Goal: Transaction & Acquisition: Purchase product/service

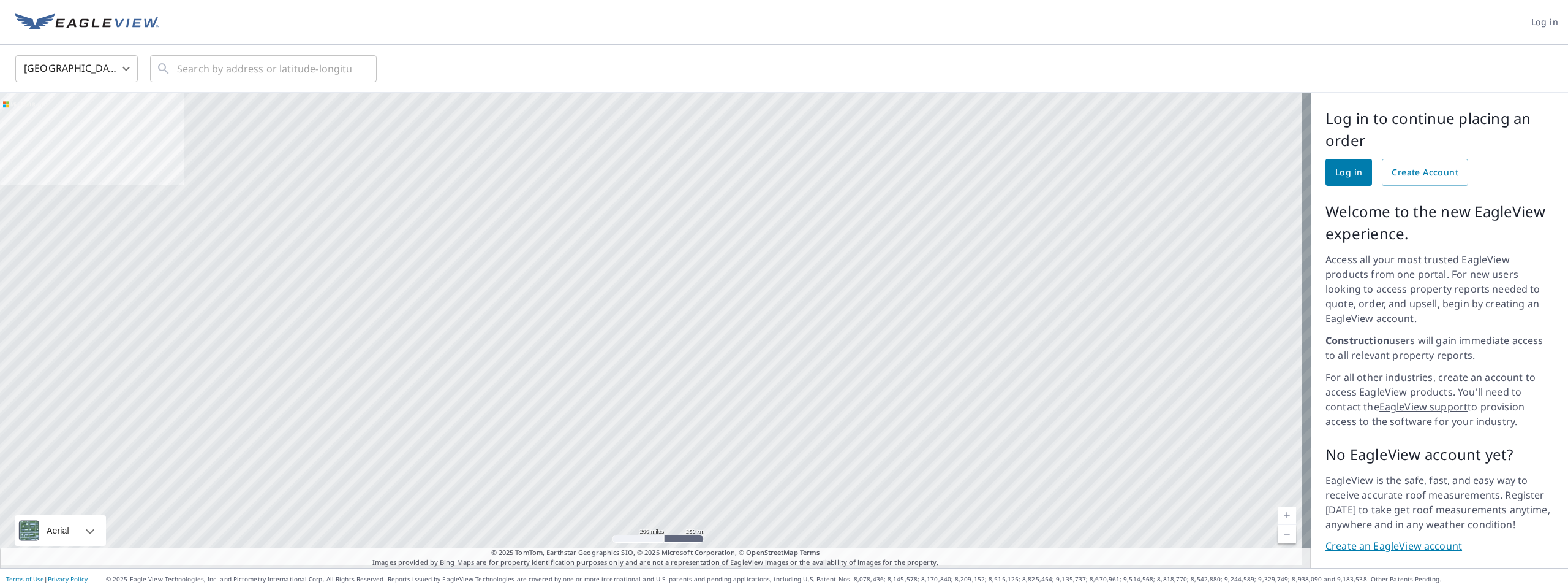
click at [1350, 180] on link "Log in" at bounding box center [1348, 173] width 47 height 27
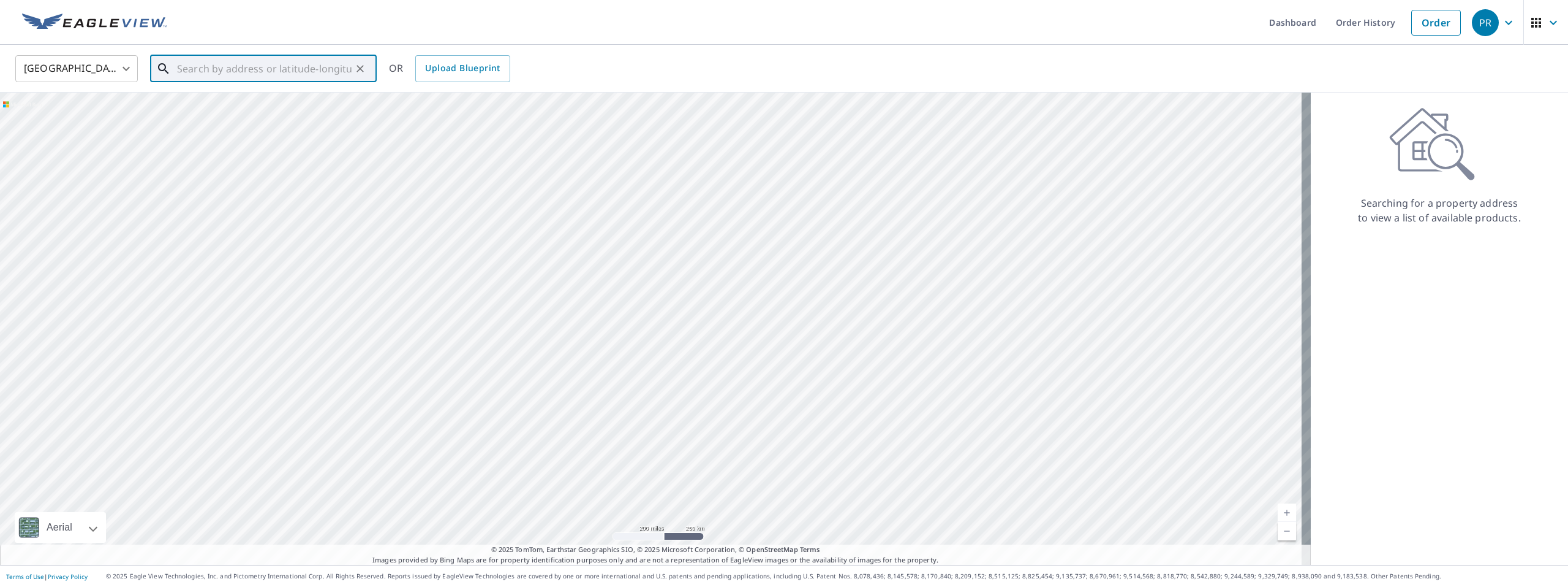
click at [210, 73] on input "text" at bounding box center [264, 68] width 174 height 35
click at [239, 113] on p "[GEOGRAPHIC_DATA], WY 82009" at bounding box center [270, 117] width 192 height 12
type input "[GEOGRAPHIC_DATA][PERSON_NAME]"
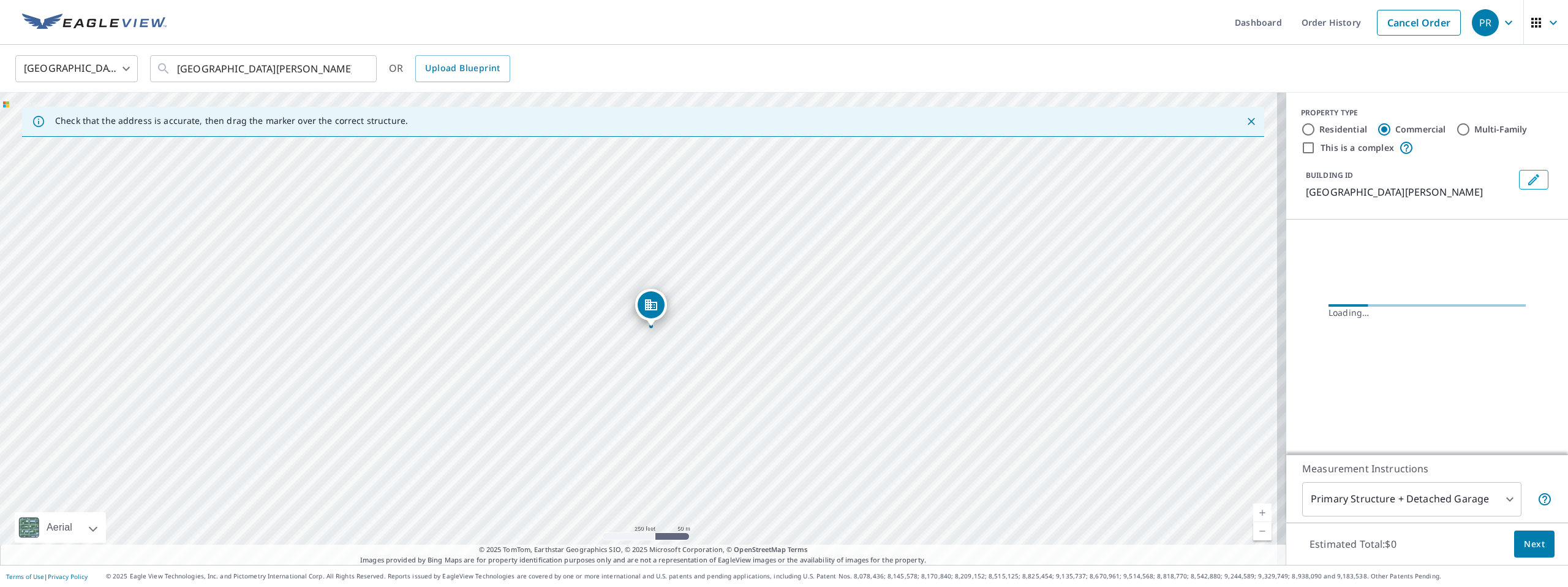
click at [1302, 137] on div "PROPERTY TYPE Residential Commercial Multi-Family This is a complex" at bounding box center [1428, 131] width 253 height 47
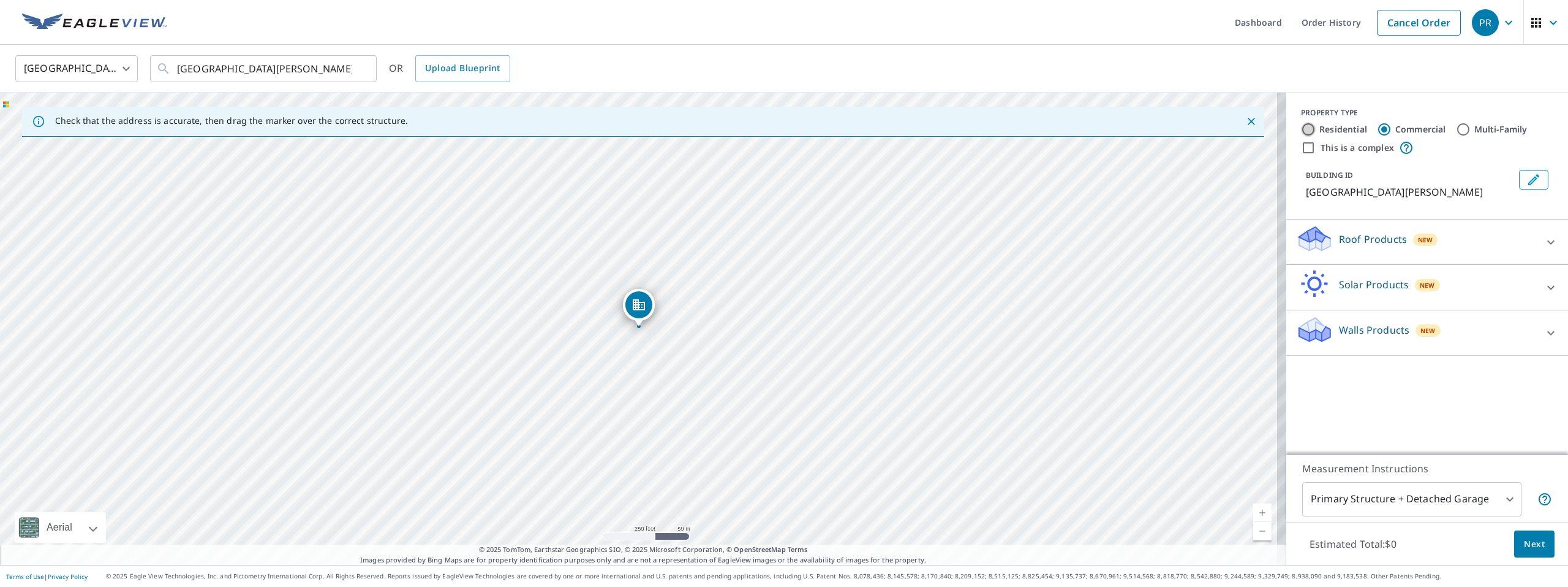
click at [1302, 131] on input "Residential" at bounding box center [1309, 130] width 15 height 15
radio input "true"
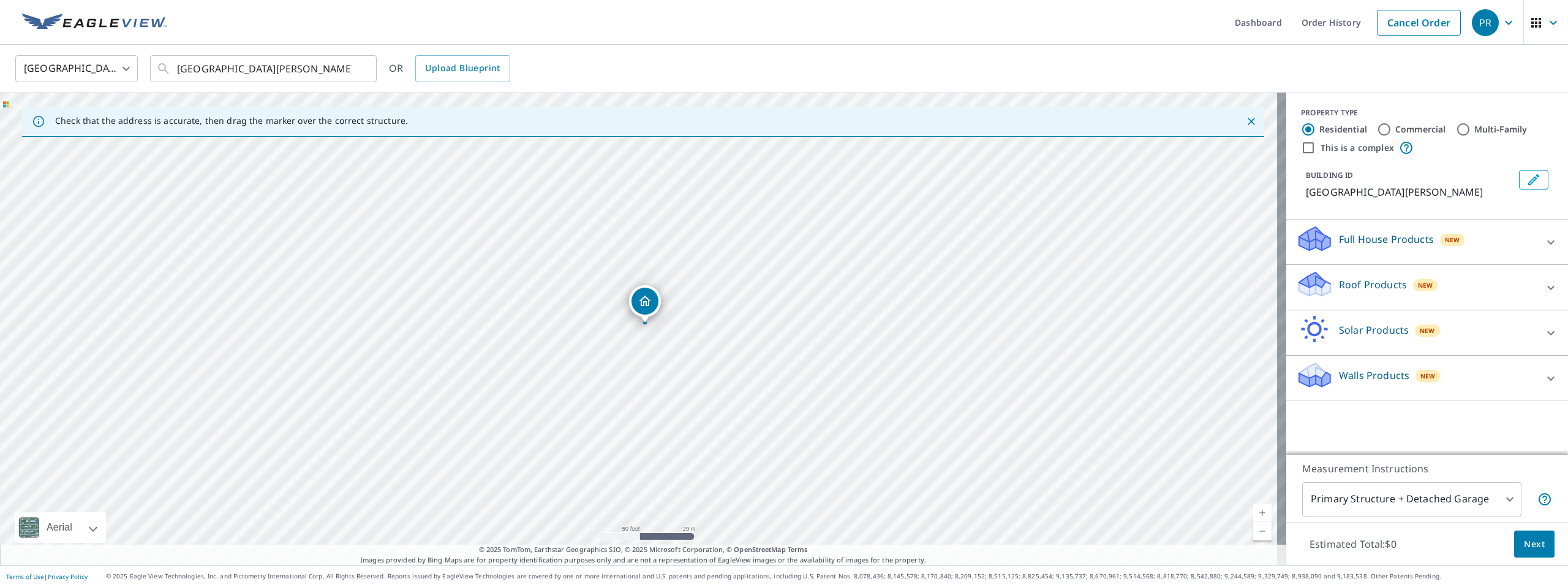
click at [1544, 244] on icon at bounding box center [1552, 242] width 15 height 15
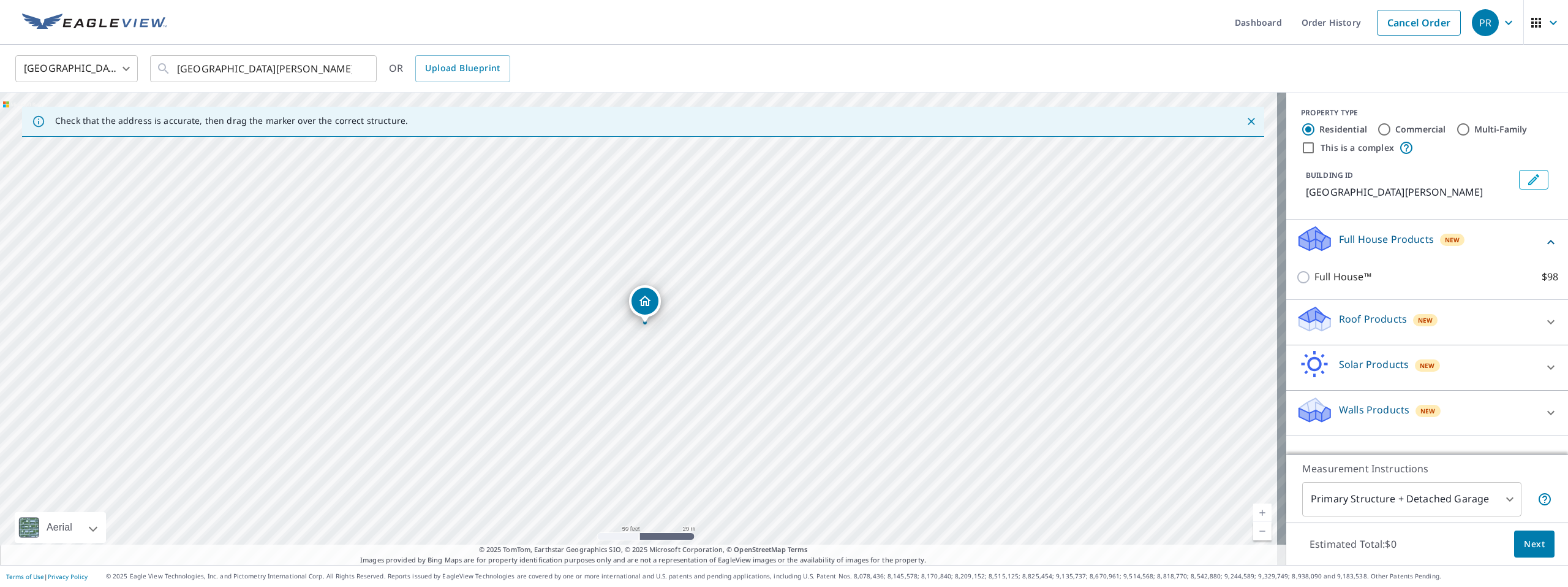
click at [1544, 319] on icon at bounding box center [1552, 322] width 15 height 15
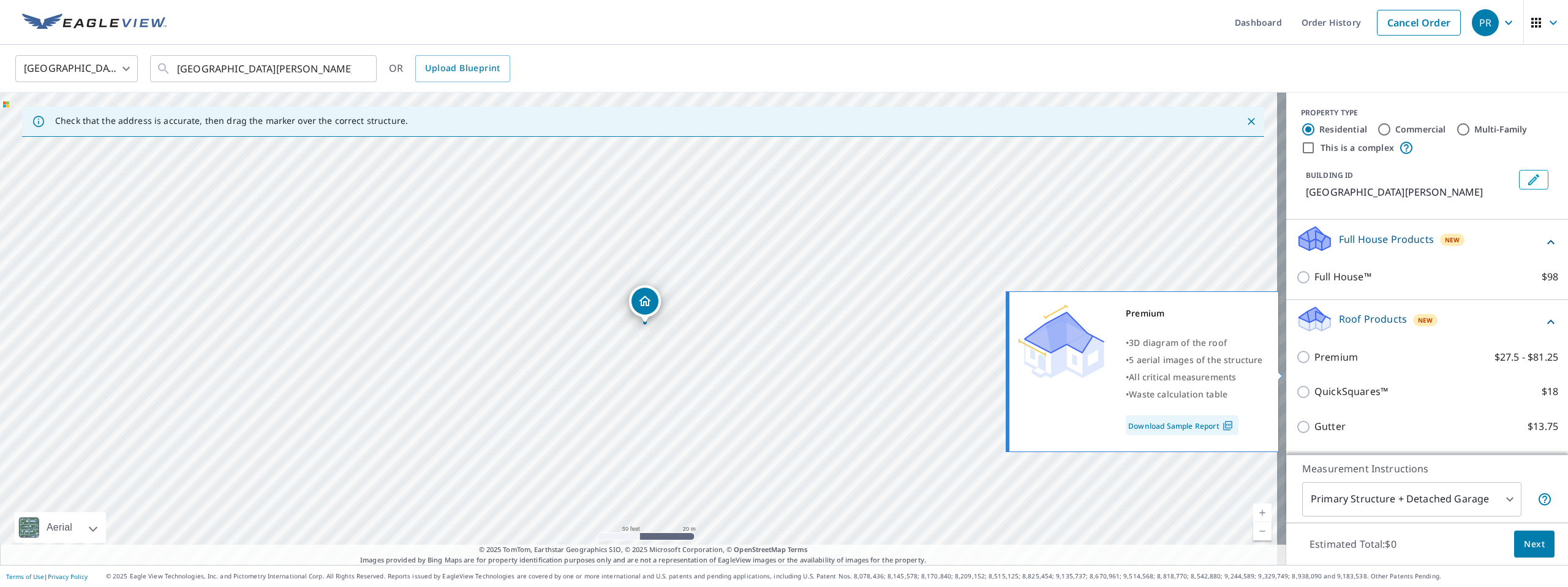
drag, startPoint x: 1297, startPoint y: 369, endPoint x: 1311, endPoint y: 371, distance: 14.1
click at [1298, 364] on input "Premium $27.5 - $81.25" at bounding box center [1305, 357] width 18 height 15
checkbox input "true"
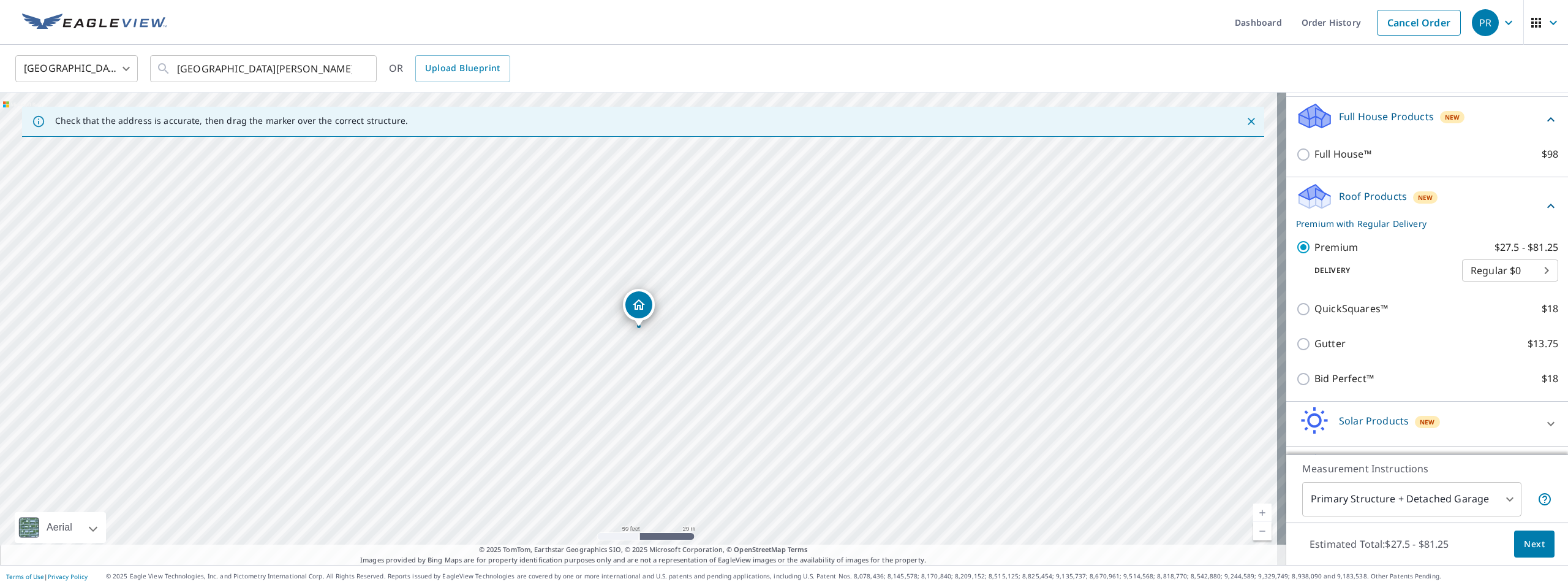
scroll to position [175, 0]
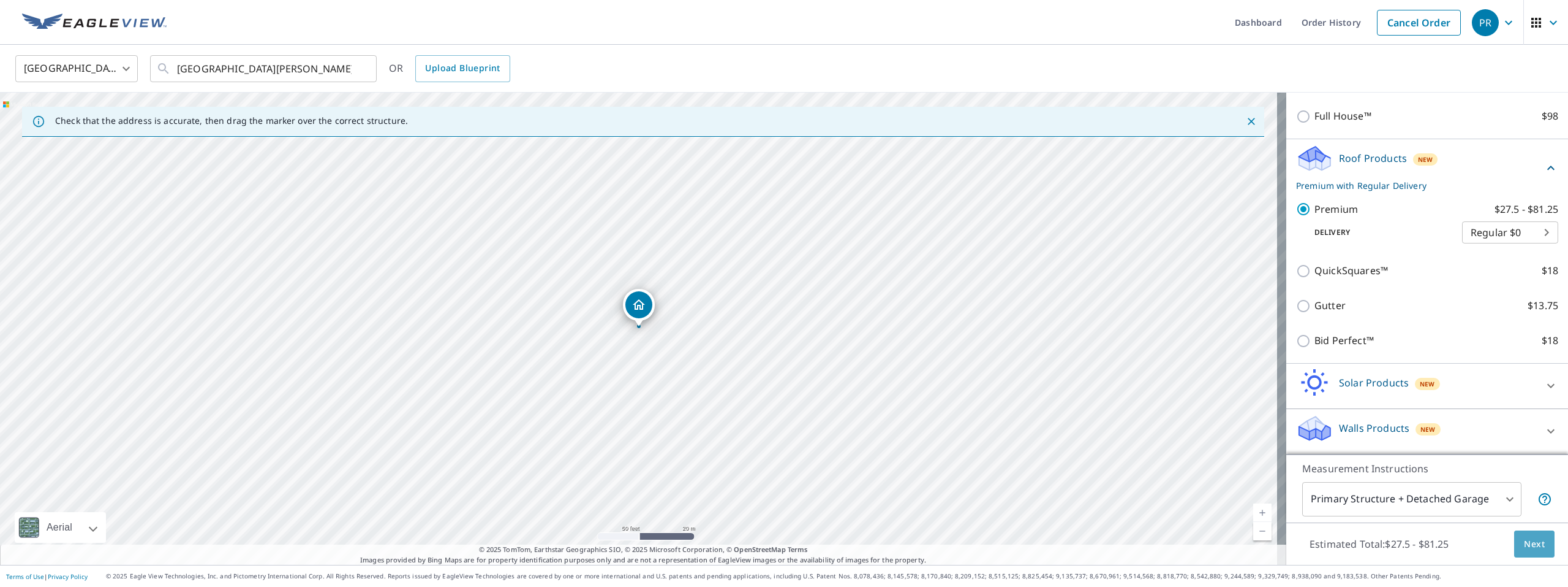
click at [1531, 549] on span "Next" at bounding box center [1534, 544] width 21 height 16
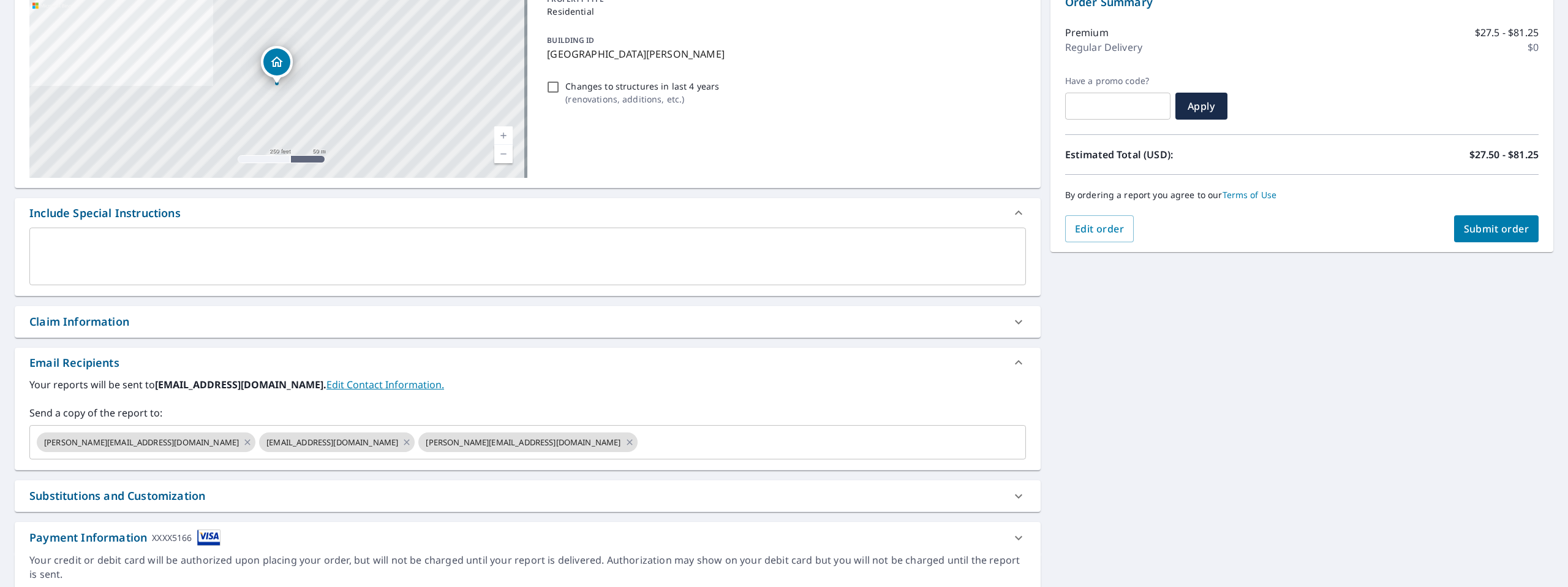
scroll to position [176, 0]
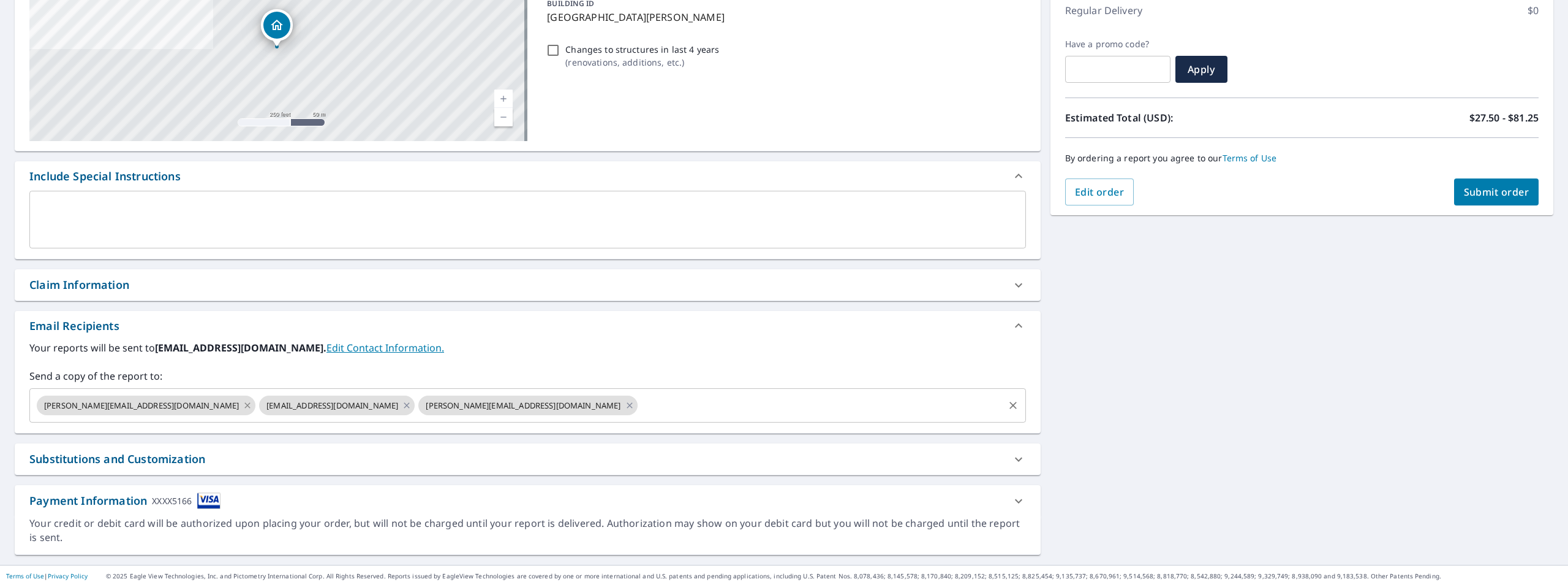
click at [244, 404] on icon at bounding box center [247, 405] width 5 height 5
checkbox input "true"
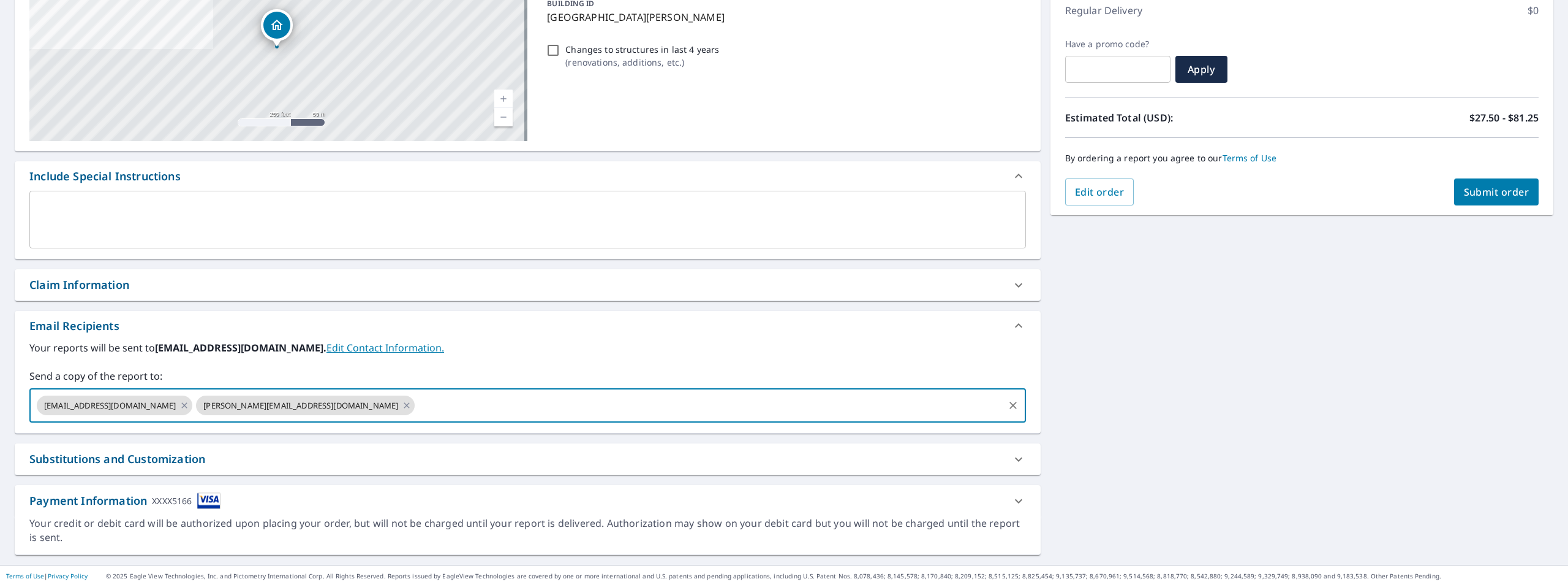
click at [417, 415] on input "text" at bounding box center [709, 405] width 585 height 24
type input "[EMAIL_ADDRESS][DOMAIN_NAME]"
click at [463, 466] on div "Substitutions and Customization" at bounding box center [516, 459] width 975 height 16
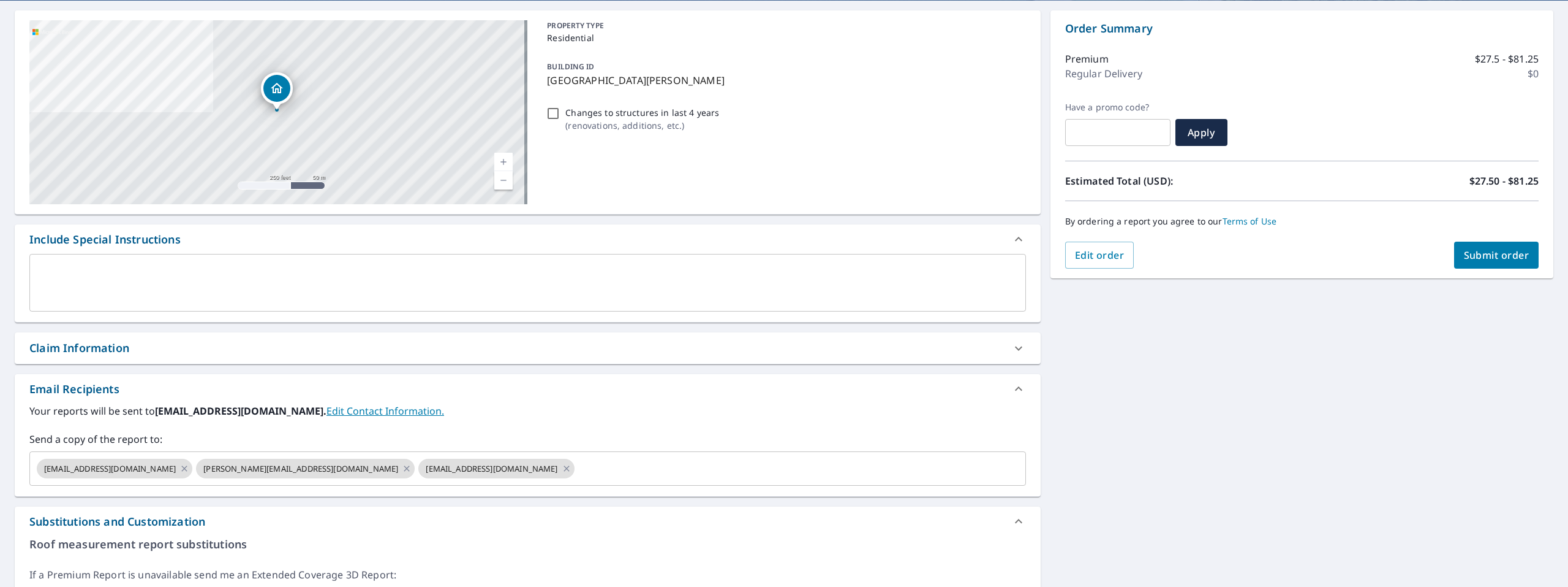
scroll to position [0, 0]
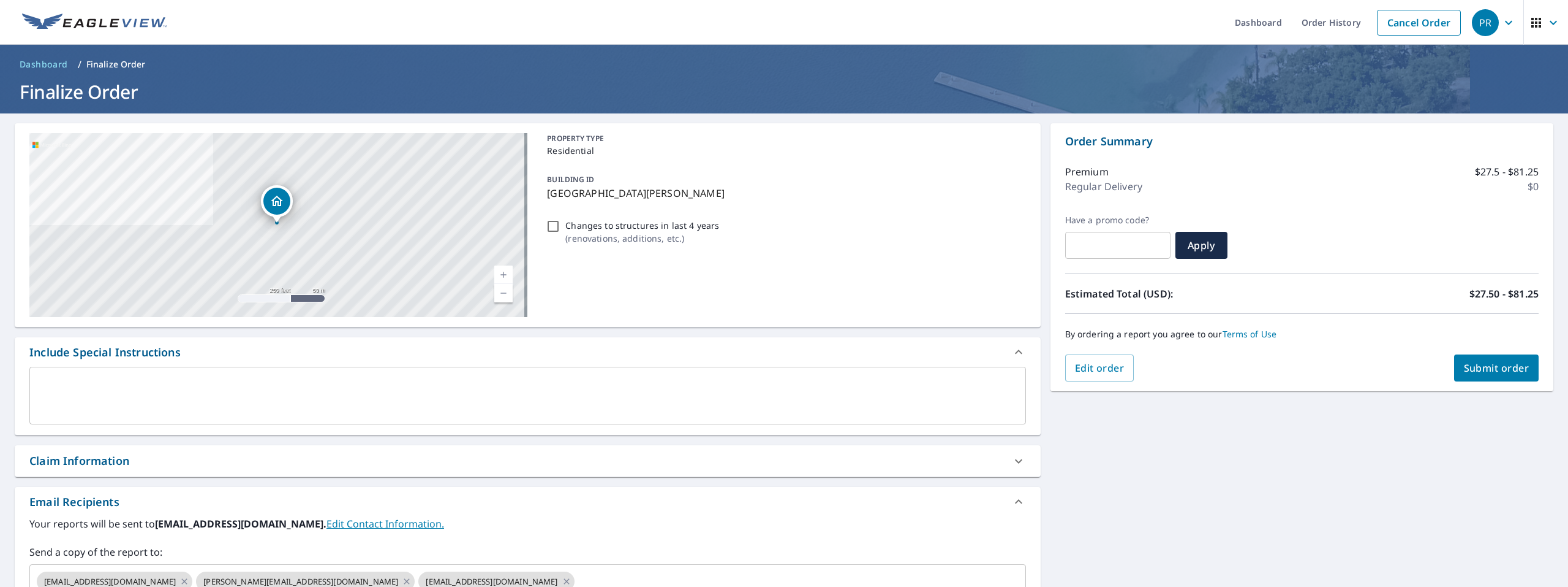
click at [1486, 364] on span "Submit order" at bounding box center [1497, 368] width 66 height 14
checkbox input "true"
